Goal: Find specific page/section: Find specific page/section

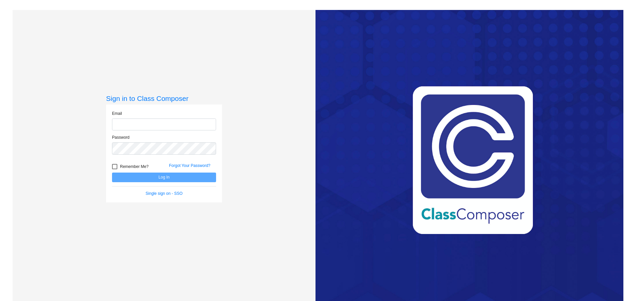
click at [148, 122] on input "email" at bounding box center [164, 124] width 104 height 12
type input "[EMAIL_ADDRESS][DOMAIN_NAME]"
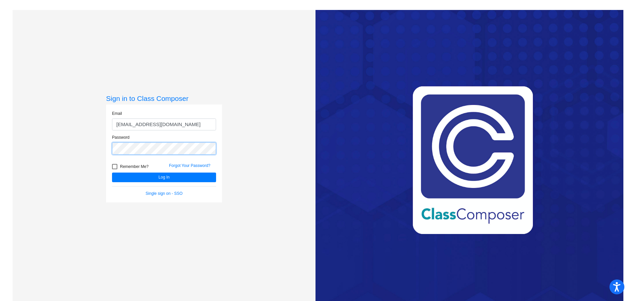
click at [112, 172] on button "Log In" at bounding box center [164, 177] width 104 height 10
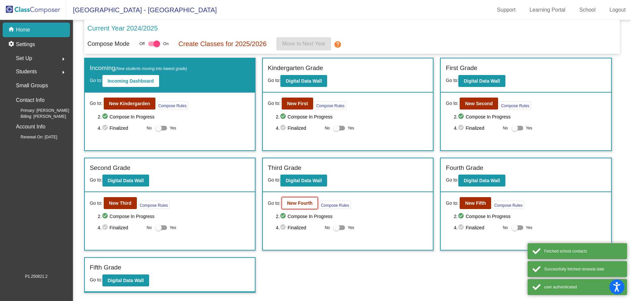
click at [311, 200] on button "New Fourth" at bounding box center [300, 203] width 36 height 12
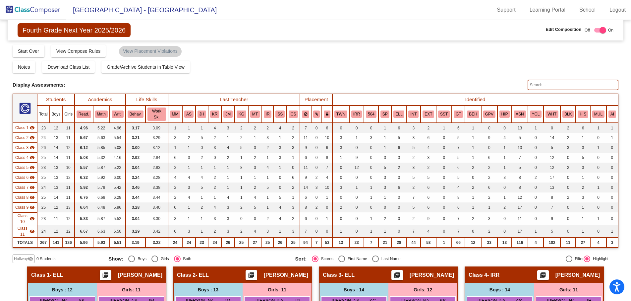
click at [563, 83] on input "text" at bounding box center [573, 85] width 91 height 11
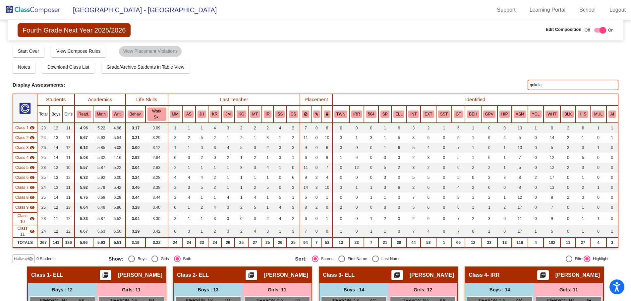
type input "gokula"
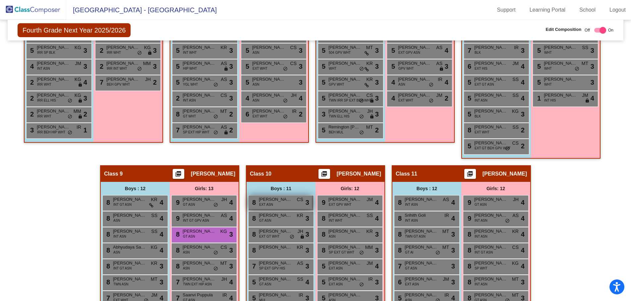
scroll to position [631, 0]
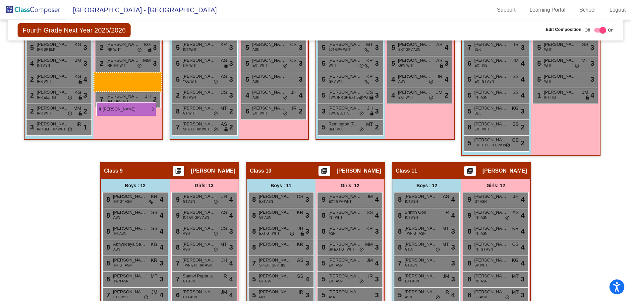
drag, startPoint x: 203, startPoint y: 256, endPoint x: 96, endPoint y: 102, distance: 186.9
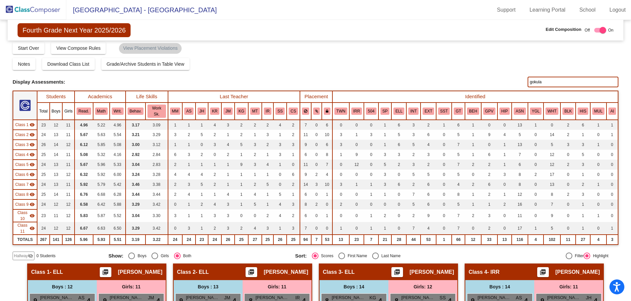
scroll to position [0, 0]
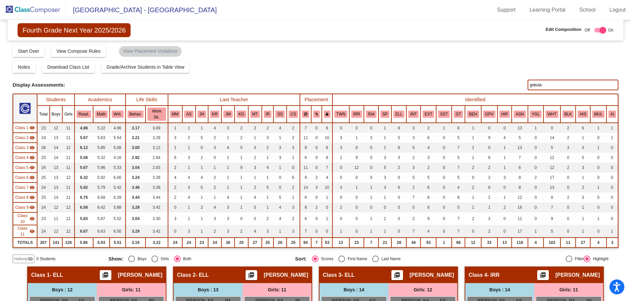
drag, startPoint x: 551, startPoint y: 84, endPoint x: 466, endPoint y: 91, distance: 86.2
click at [496, 84] on div "Display Scores for Years: [DATE] - [DATE] [DATE] - [DATE] Display Assessments: …" at bounding box center [316, 85] width 606 height 11
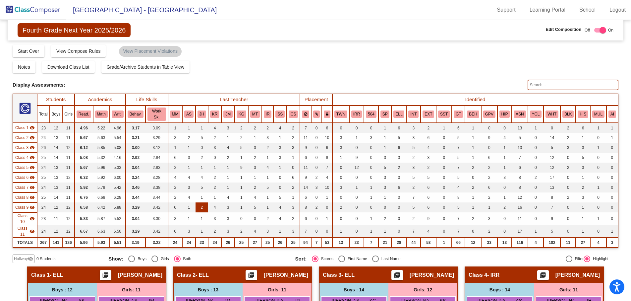
scroll to position [232, 0]
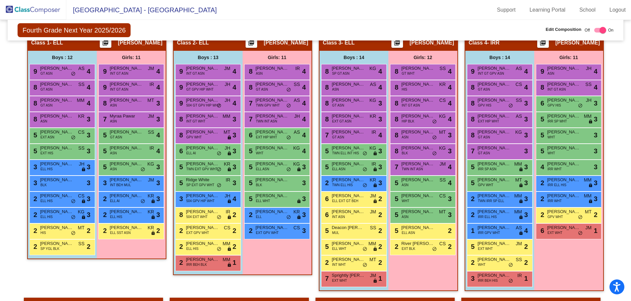
click at [37, 6] on img at bounding box center [33, 10] width 66 height 20
